Goal: Transaction & Acquisition: Obtain resource

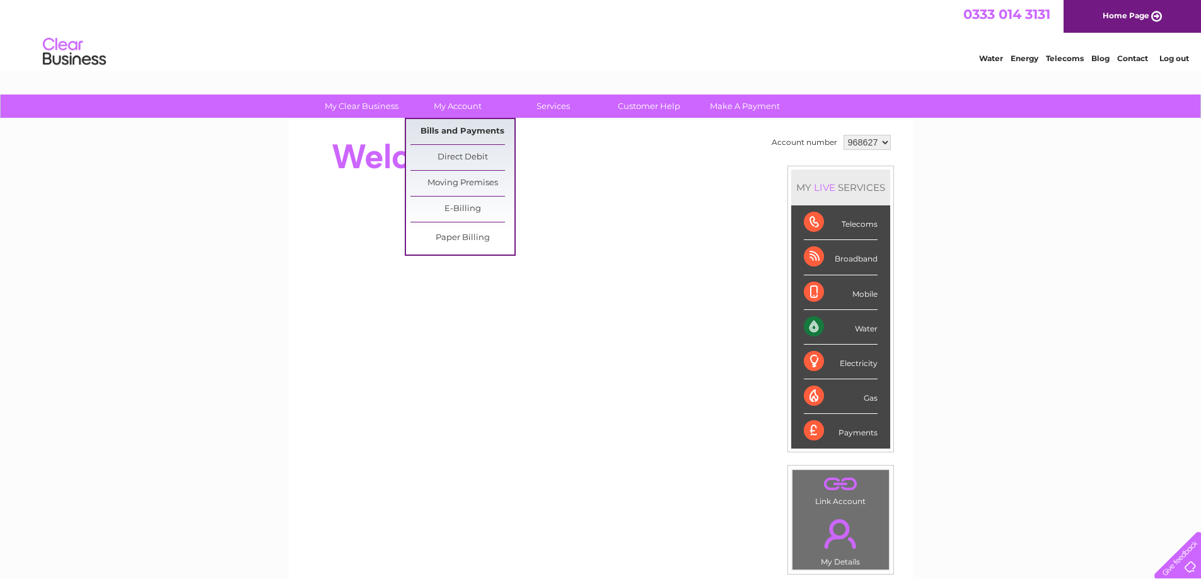
click at [465, 130] on link "Bills and Payments" at bounding box center [462, 131] width 104 height 25
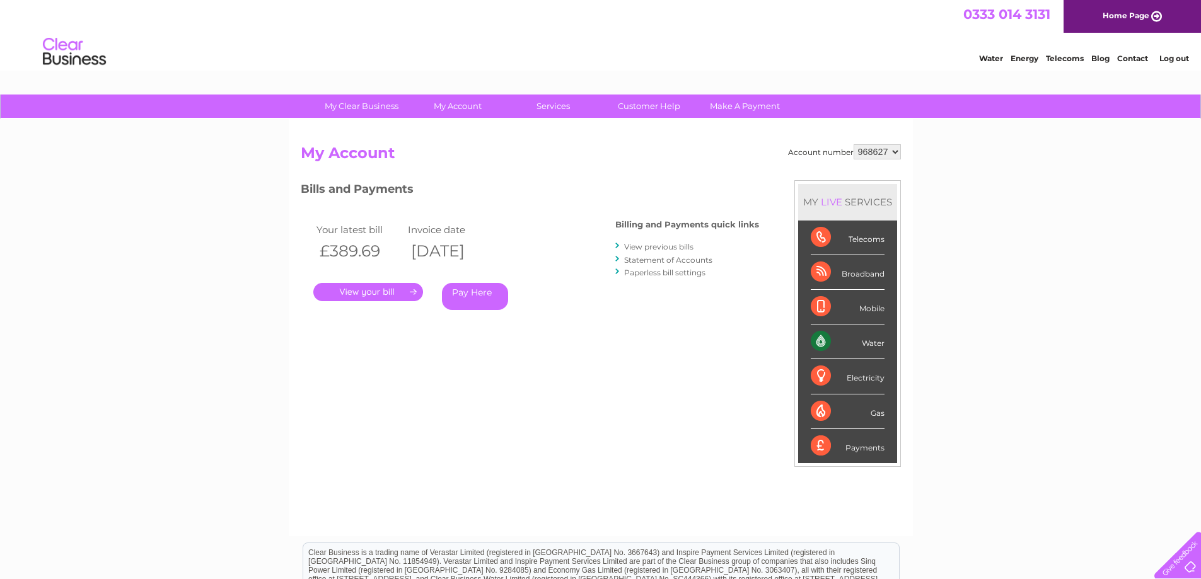
click at [893, 152] on select "968627" at bounding box center [877, 151] width 47 height 15
click at [363, 294] on link "." at bounding box center [368, 292] width 110 height 18
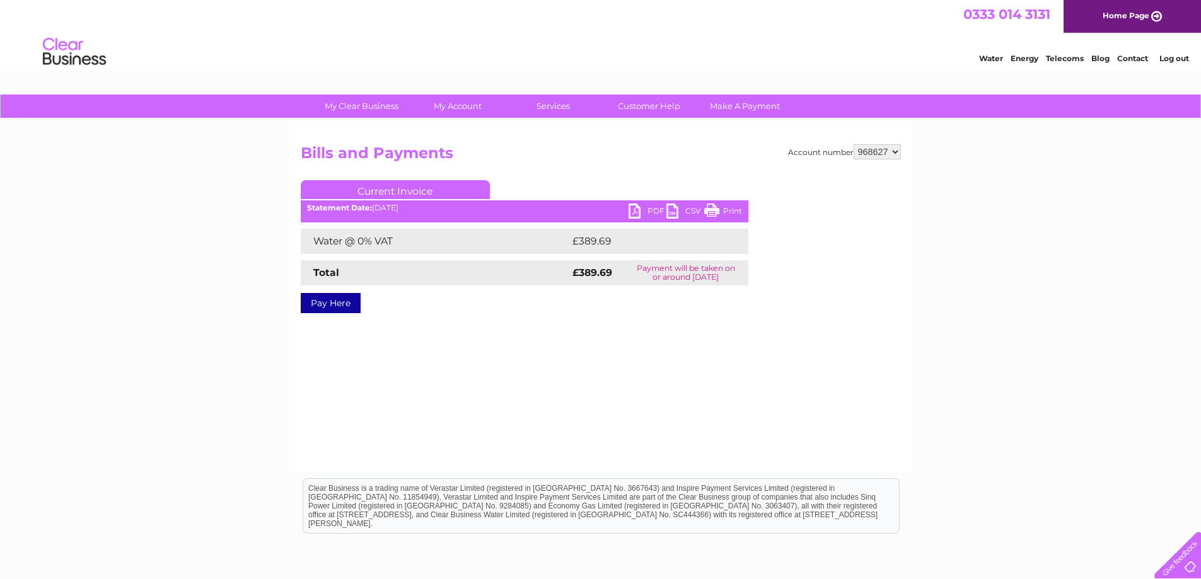
click at [639, 212] on link "PDF" at bounding box center [648, 213] width 38 height 18
click at [1170, 56] on link "Log out" at bounding box center [1175, 58] width 30 height 9
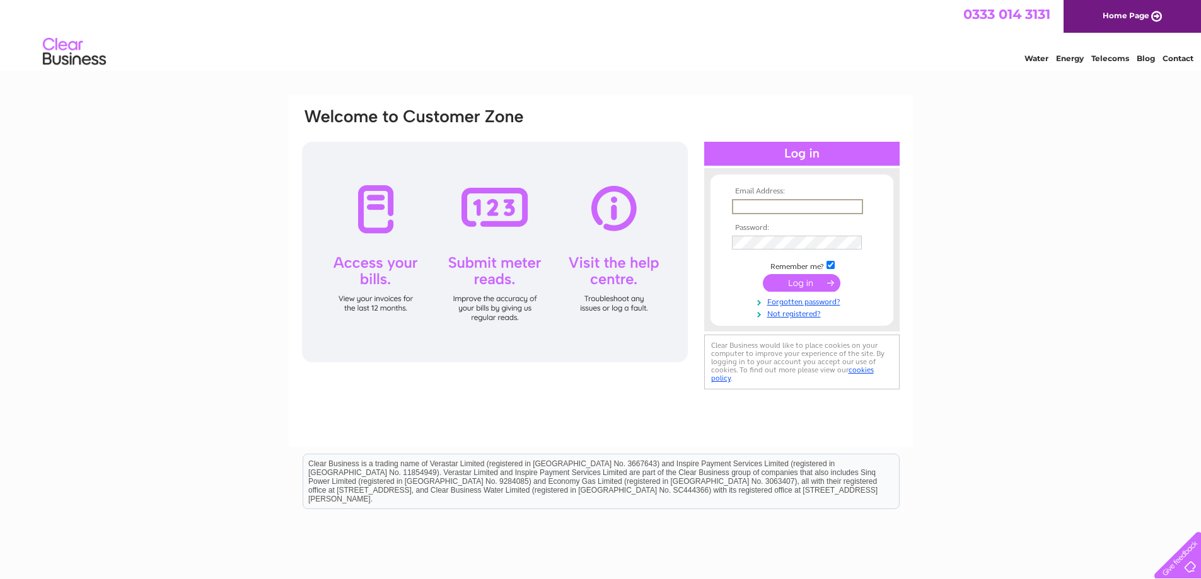
click at [775, 209] on input "text" at bounding box center [797, 206] width 131 height 15
type input "paul@factsandfigures.co.uk"
click at [809, 278] on input "submit" at bounding box center [802, 282] width 78 height 18
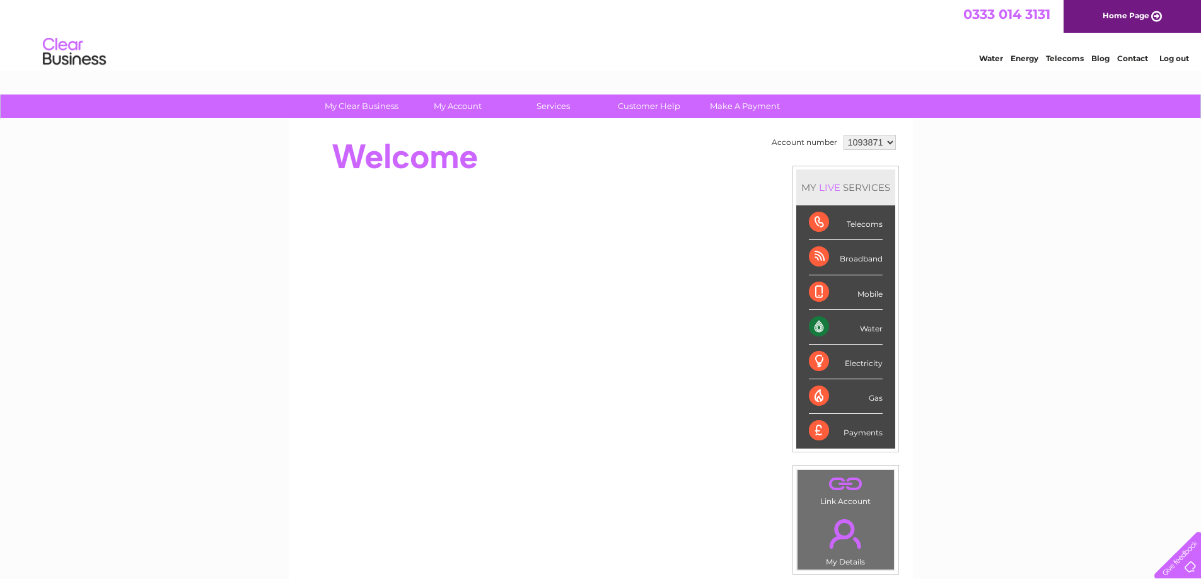
click at [882, 142] on select "1093871 1148229 1148549" at bounding box center [870, 142] width 52 height 15
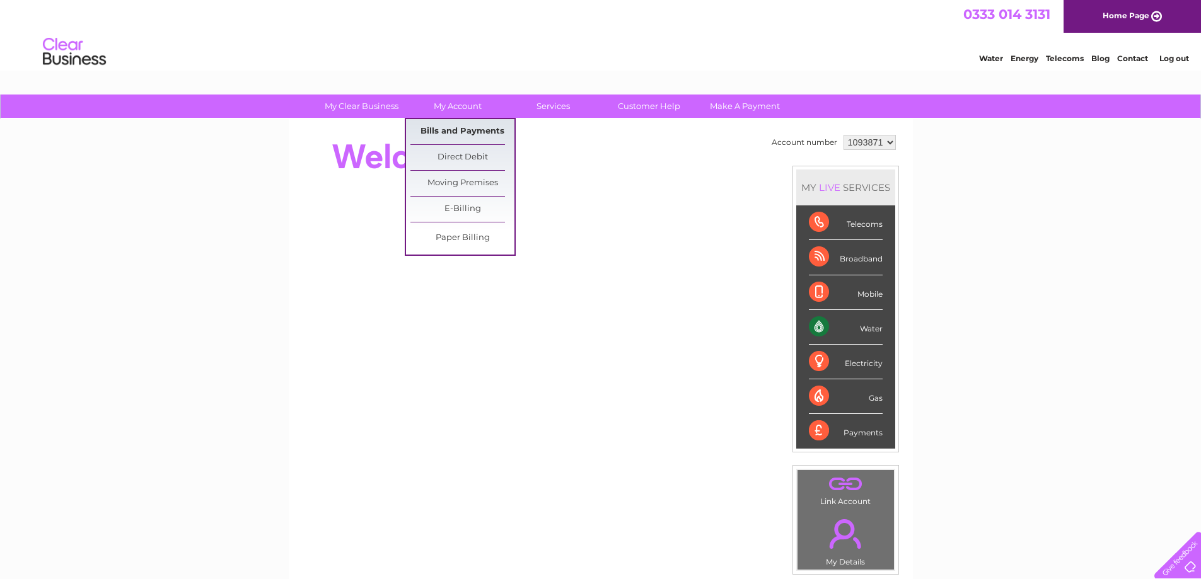
click at [472, 128] on link "Bills and Payments" at bounding box center [462, 131] width 104 height 25
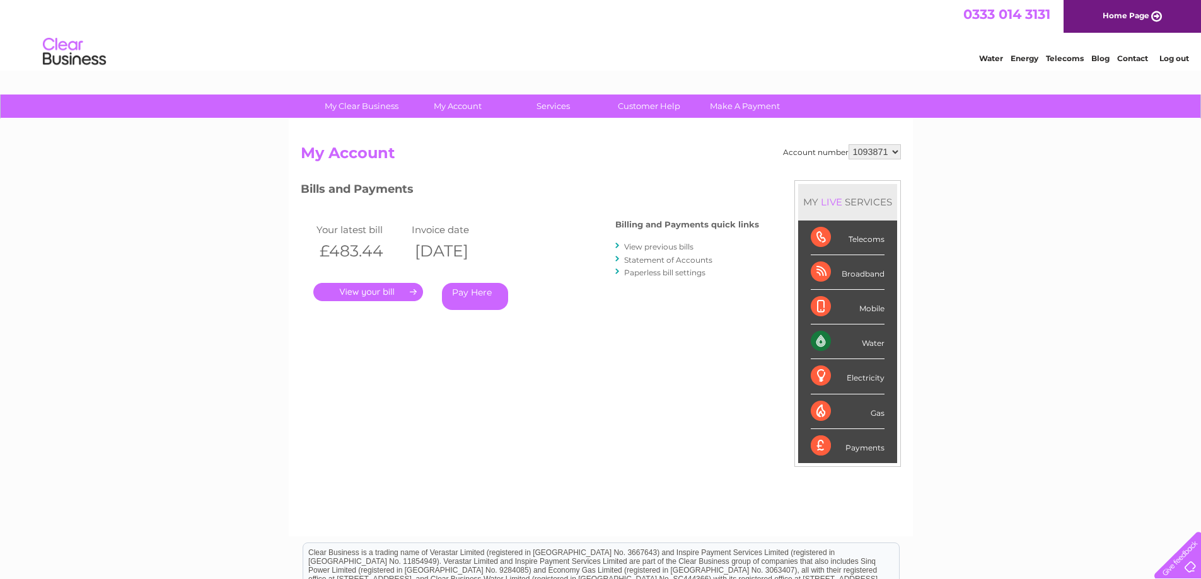
click at [340, 291] on link "." at bounding box center [368, 292] width 110 height 18
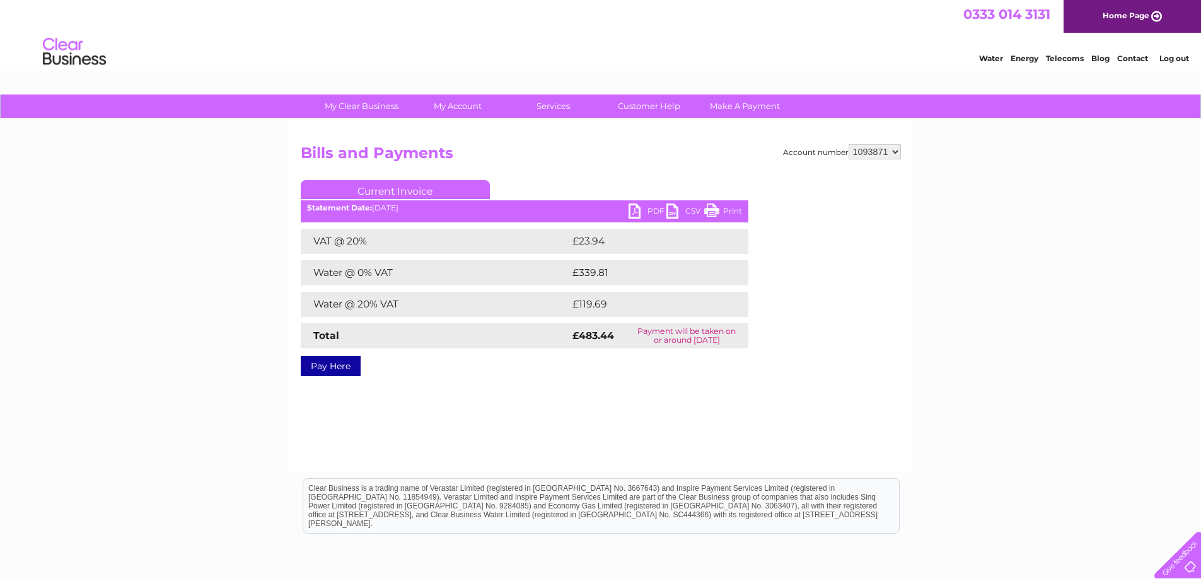
click at [646, 211] on link "PDF" at bounding box center [648, 213] width 38 height 18
click at [634, 212] on link "PDF" at bounding box center [648, 213] width 38 height 18
click at [892, 154] on select "1093871 1148229 1148549" at bounding box center [875, 151] width 52 height 15
select select "1148229"
click at [849, 144] on select "1093871 1148229 1148549" at bounding box center [875, 151] width 52 height 15
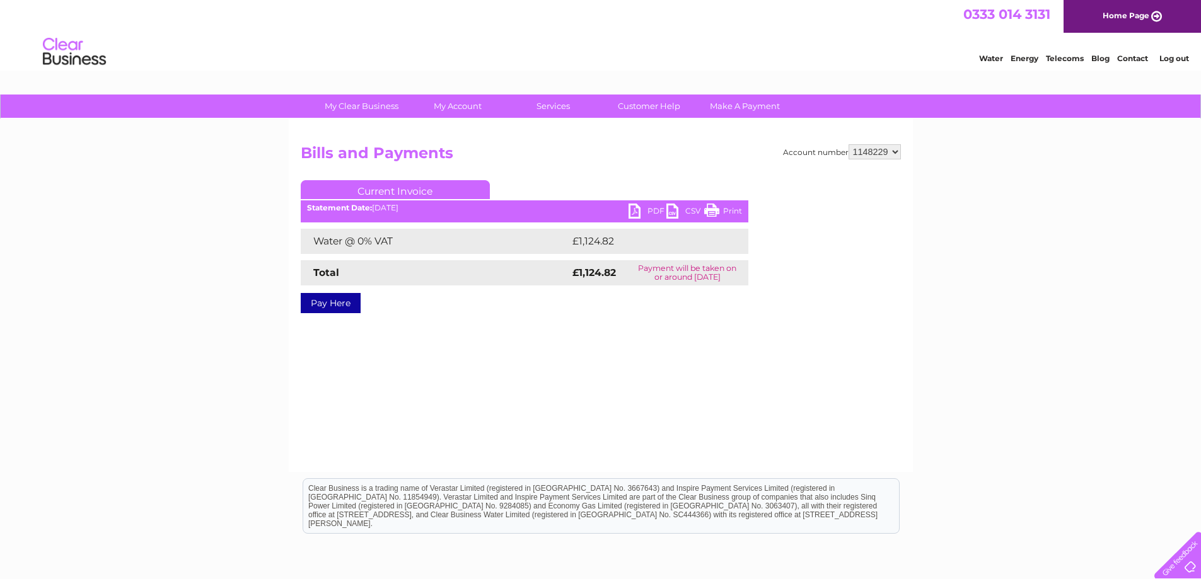
click at [633, 212] on link "PDF" at bounding box center [648, 213] width 38 height 18
click at [888, 156] on select "1093871 1148229 1148549" at bounding box center [875, 151] width 52 height 15
select select "1148549"
click at [849, 144] on select "1093871 1148229 1148549" at bounding box center [875, 151] width 52 height 15
click at [639, 214] on link "PDF" at bounding box center [648, 213] width 38 height 18
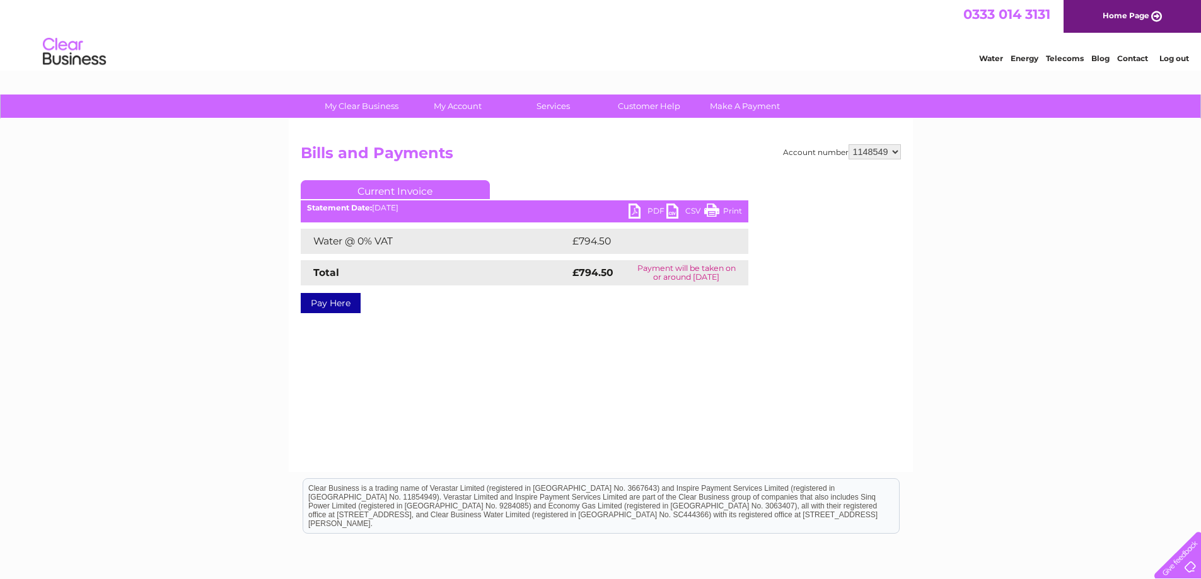
click at [407, 190] on link "Current Invoice" at bounding box center [395, 189] width 189 height 19
click at [385, 192] on link "Current Invoice" at bounding box center [395, 189] width 189 height 19
click at [387, 187] on link "Current Invoice" at bounding box center [395, 189] width 189 height 19
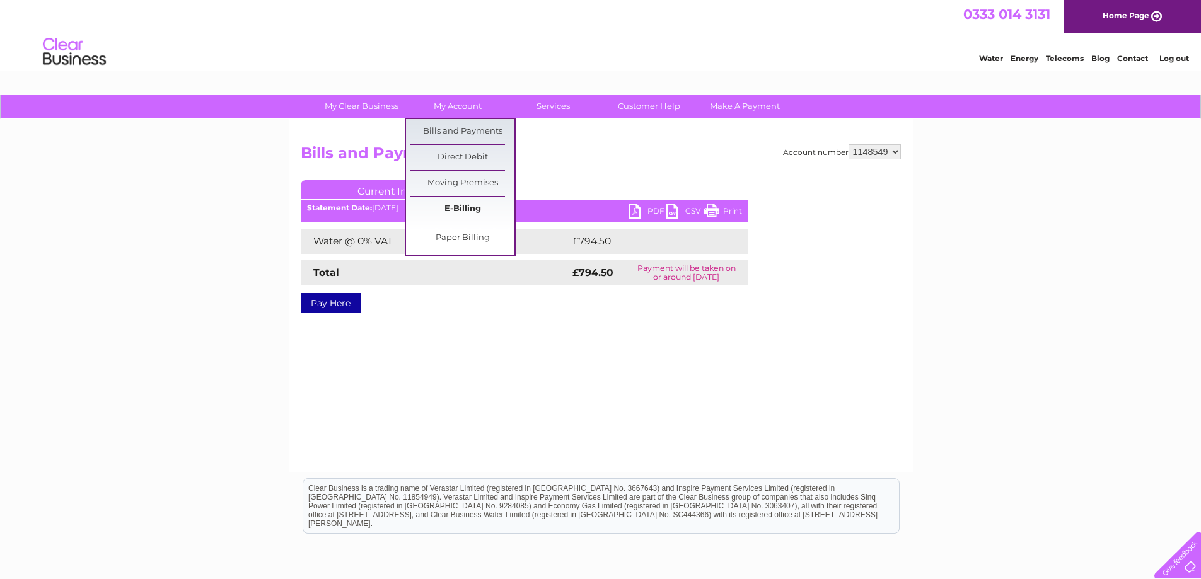
click at [471, 210] on link "E-Billing" at bounding box center [462, 209] width 104 height 25
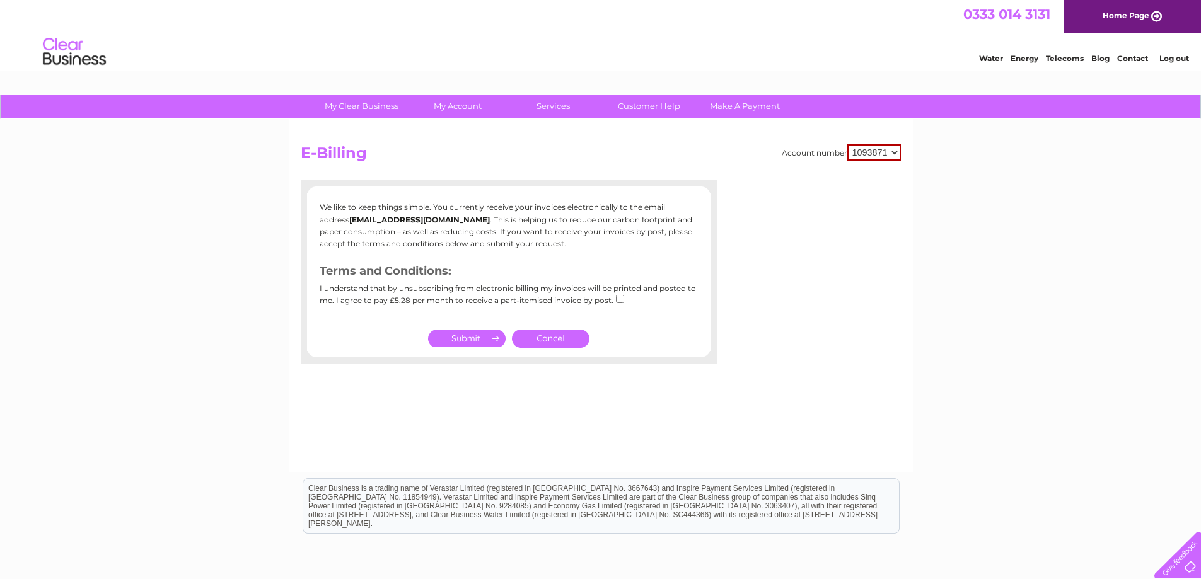
click at [893, 149] on select "1093871 1148229 1148549" at bounding box center [874, 152] width 54 height 16
select select "1148549"
click at [847, 144] on select "1093871 1148229 1148549" at bounding box center [874, 152] width 54 height 16
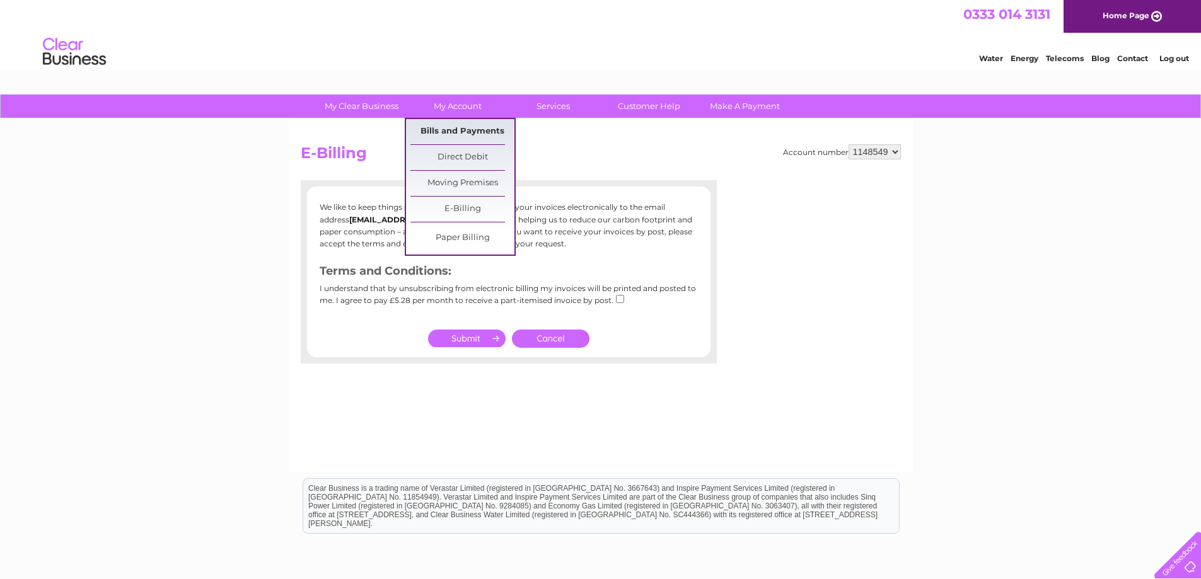
click at [462, 134] on link "Bills and Payments" at bounding box center [462, 131] width 104 height 25
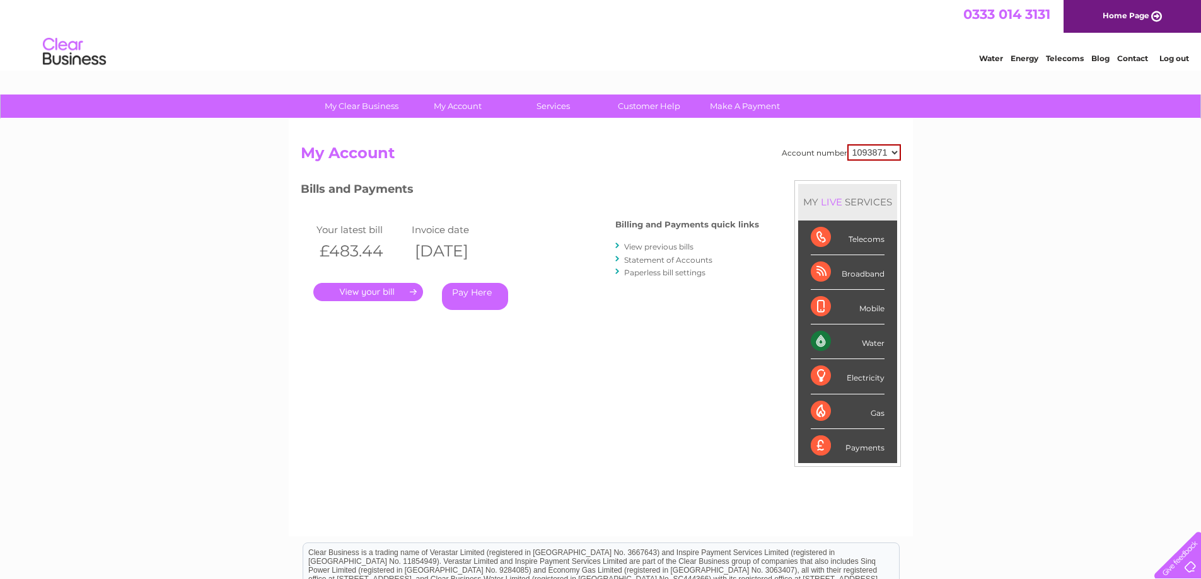
click at [881, 153] on select "1093871 1148229 1148549" at bounding box center [874, 152] width 54 height 16
select select "1148549"
click at [847, 144] on select "1093871 1148229 1148549" at bounding box center [874, 152] width 54 height 16
click at [658, 246] on link "View previous bills" at bounding box center [658, 246] width 69 height 9
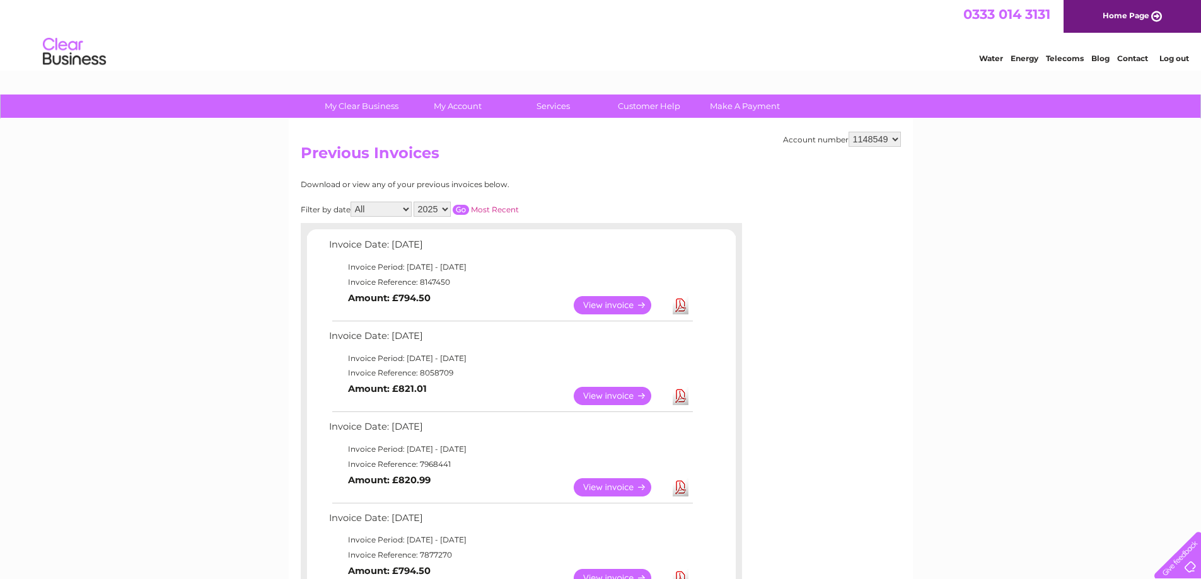
click at [682, 397] on link "Download" at bounding box center [681, 396] width 16 height 18
